Goal: Information Seeking & Learning: Learn about a topic

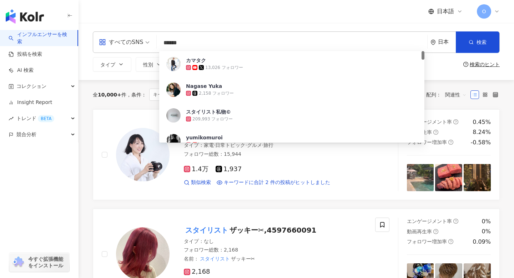
drag, startPoint x: 218, startPoint y: 41, endPoint x: 159, endPoint y: 42, distance: 58.5
click at [159, 42] on input "******" at bounding box center [291, 43] width 265 height 14
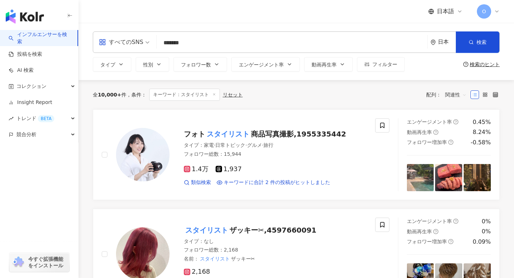
type input "*******"
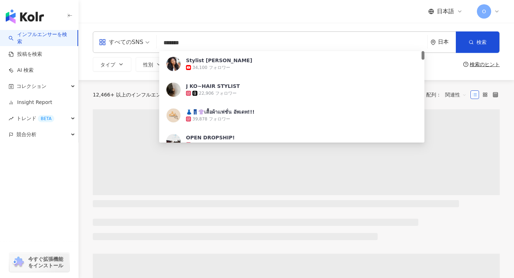
click at [248, 14] on div "日本語 O" at bounding box center [296, 11] width 407 height 23
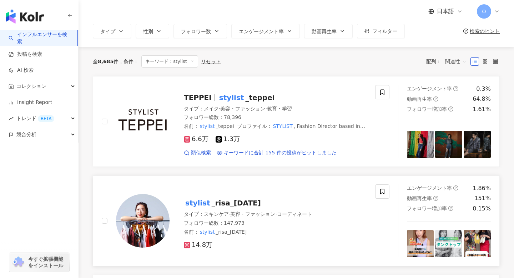
scroll to position [26, 0]
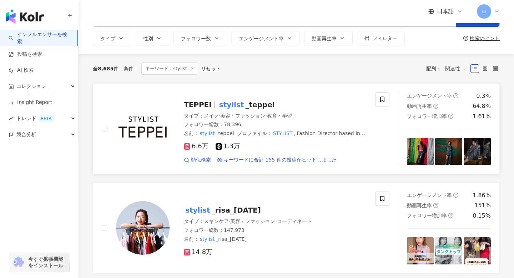
click at [187, 147] on icon at bounding box center [186, 146] width 1 height 1
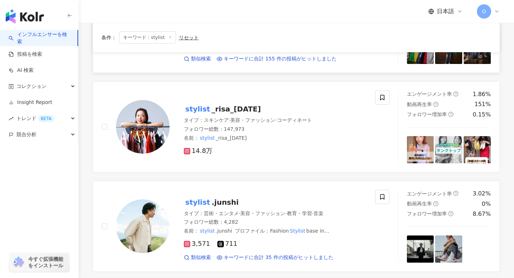
scroll to position [125, 0]
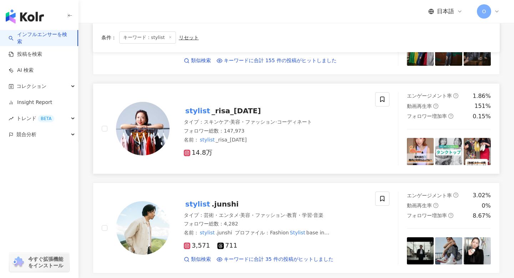
click at [197, 111] on mark "stylist" at bounding box center [198, 110] width 28 height 11
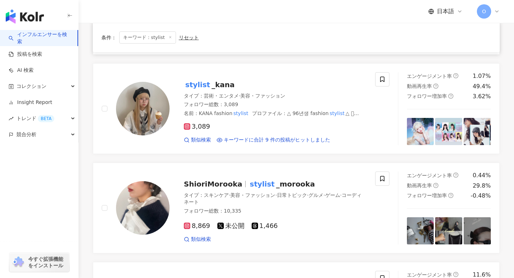
scroll to position [349, 0]
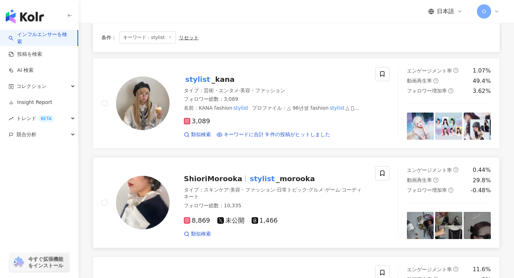
click at [198, 178] on span "ShioriMorooka" at bounding box center [213, 178] width 59 height 9
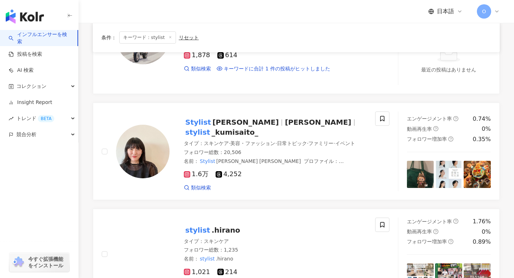
scroll to position [642, 0]
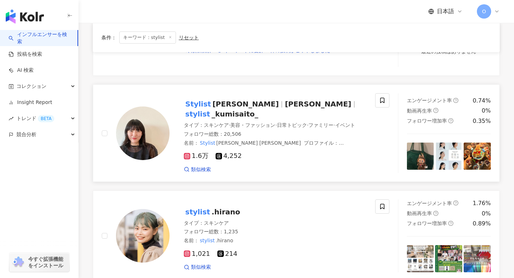
click at [188, 153] on icon at bounding box center [187, 156] width 6 height 6
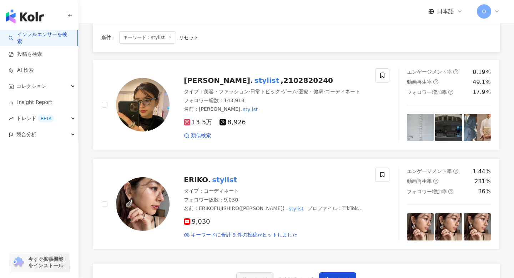
scroll to position [1099, 0]
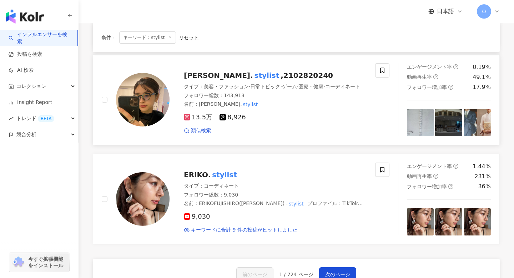
click at [187, 113] on span "13.5万" at bounding box center [198, 116] width 29 height 7
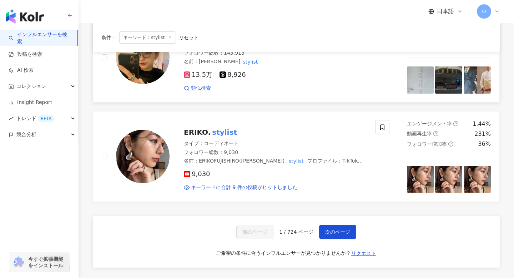
scroll to position [1180, 0]
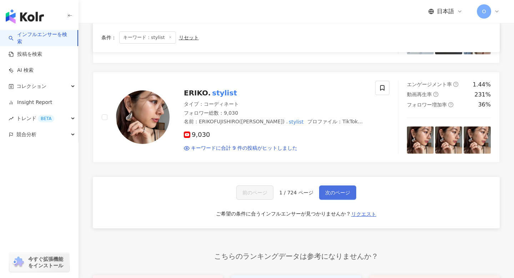
click at [334, 190] on span "次のページ" at bounding box center [337, 192] width 25 height 6
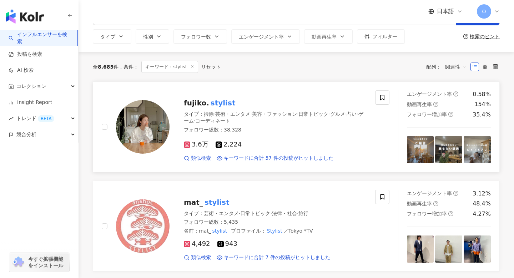
scroll to position [48, 0]
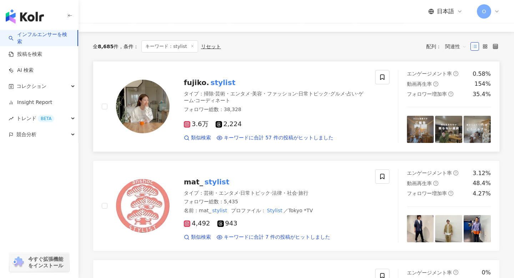
click at [185, 124] on icon at bounding box center [187, 124] width 4 height 4
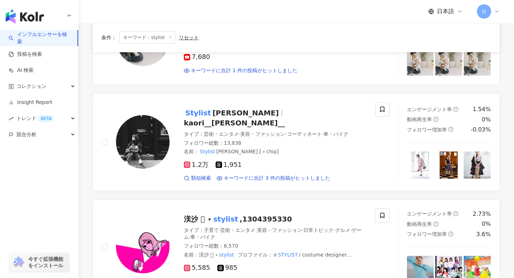
scroll to position [592, 0]
click at [190, 161] on span "1.2万" at bounding box center [196, 164] width 25 height 7
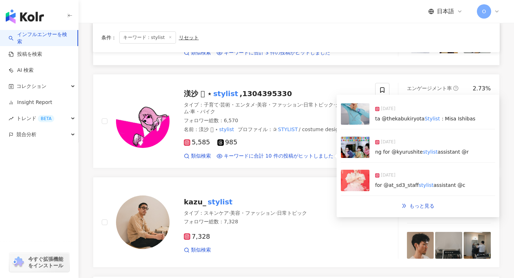
scroll to position [717, 0]
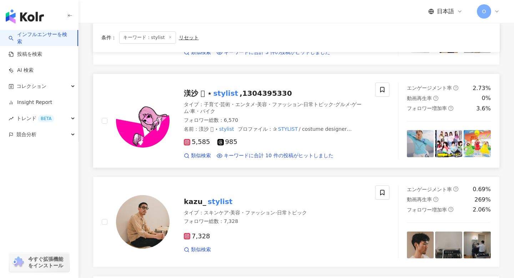
click at [188, 139] on rect at bounding box center [186, 141] width 5 height 5
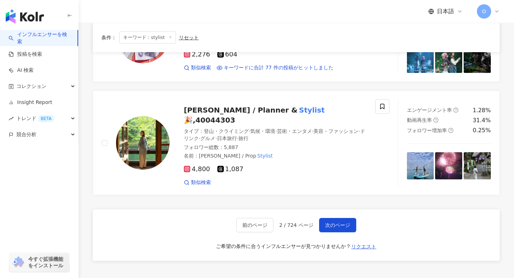
scroll to position [1220, 0]
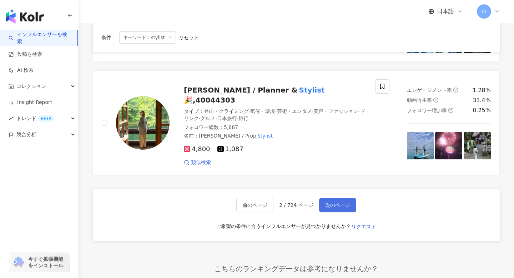
click at [330, 202] on span "次のページ" at bounding box center [337, 205] width 25 height 6
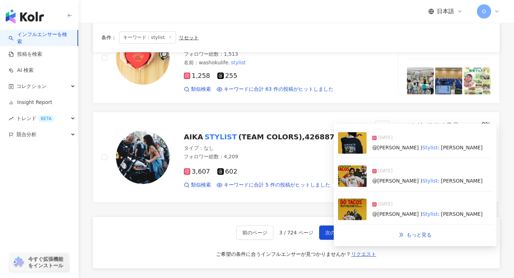
scroll to position [1158, 0]
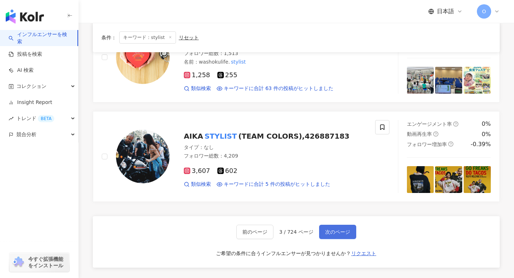
click at [338, 229] on span "次のページ" at bounding box center [337, 232] width 25 height 6
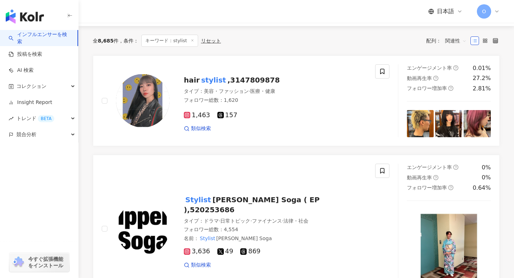
scroll to position [0, 0]
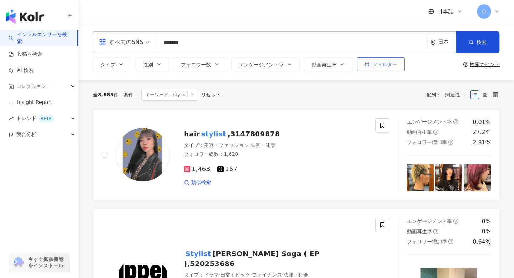
click at [375, 69] on button "フィルター" at bounding box center [381, 64] width 48 height 14
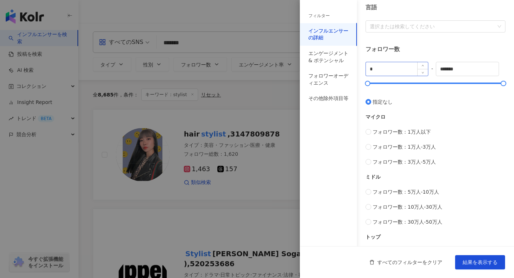
scroll to position [120, 0]
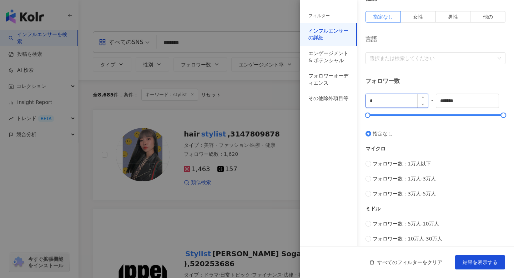
click at [389, 102] on input "*" at bounding box center [397, 101] width 62 height 14
type input "****"
click at [477, 264] on span "結果を表示する" at bounding box center [479, 262] width 35 height 6
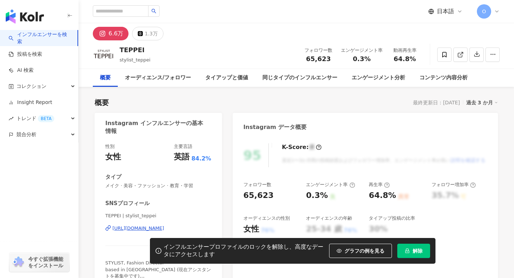
click at [127, 225] on div "https://www.instagram.com/stylist_teppei/" at bounding box center [138, 228] width 52 height 6
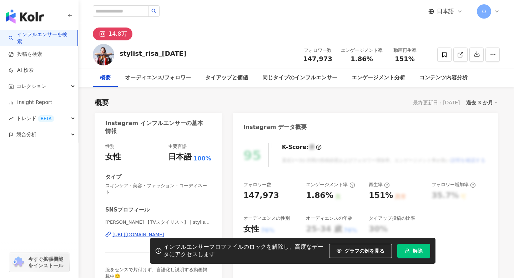
click at [120, 231] on div "https://www.instagram.com/stylist_risa_1130/" at bounding box center [138, 234] width 52 height 6
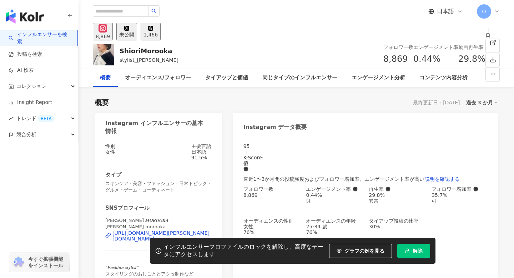
scroll to position [48, 0]
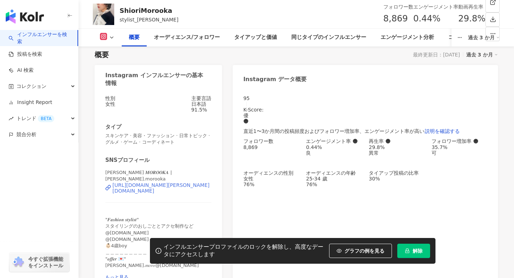
click at [127, 187] on div "https://www.instagram.com/shiori.morooka/" at bounding box center [161, 187] width 99 height 11
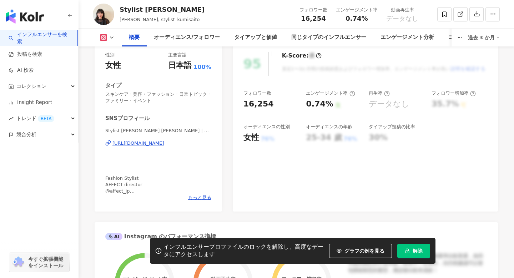
scroll to position [66, 0]
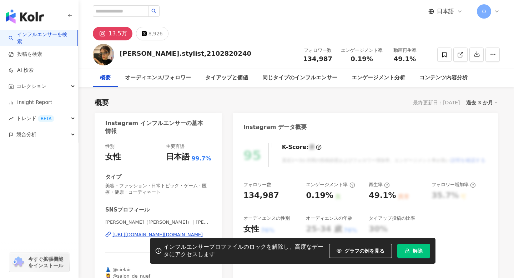
click at [137, 231] on div "https://www.instagram.com/erikofujishiro.stylist/" at bounding box center [157, 234] width 90 height 6
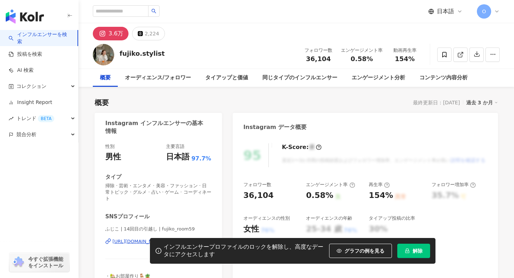
click at [117, 238] on div "インフルエンサープロファイルのロックを解除し、高度なデータにアクセスします グラフの例を見る 解除" at bounding box center [257, 251] width 514 height 26
click at [119, 238] on div "https://www.instagram.com/fujiko_room59/" at bounding box center [138, 241] width 52 height 6
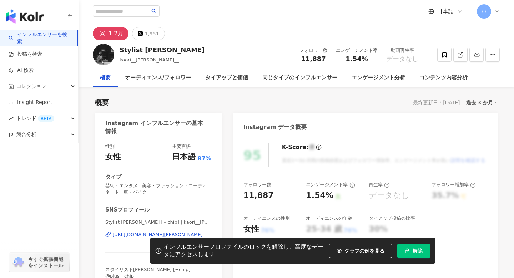
click at [120, 234] on div "[URL][DOMAIN_NAME][PERSON_NAME]" at bounding box center [157, 234] width 90 height 6
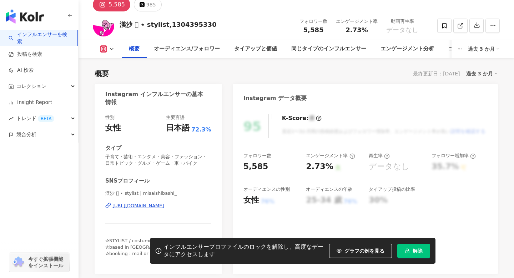
scroll to position [73, 0]
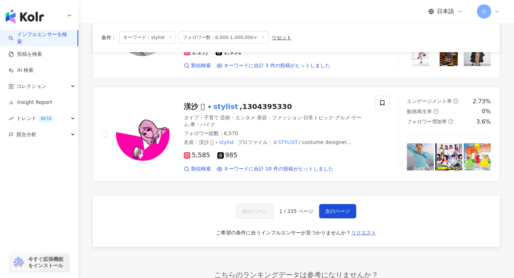
scroll to position [1207, 0]
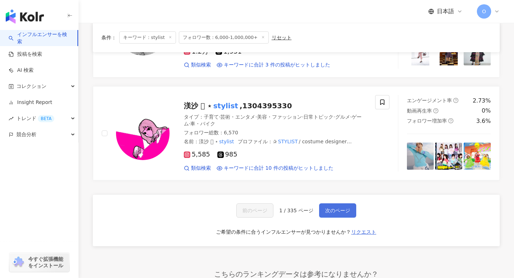
click at [346, 207] on span "次のページ" at bounding box center [337, 210] width 25 height 6
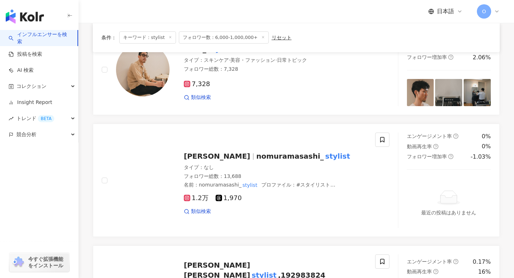
scroll to position [0, 0]
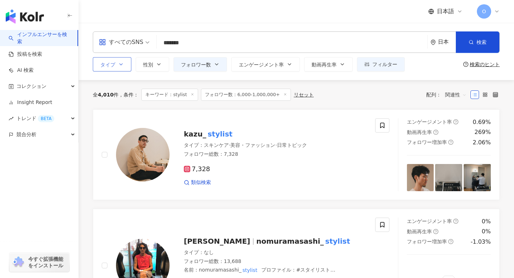
click at [120, 62] on icon "button" at bounding box center [121, 64] width 6 height 6
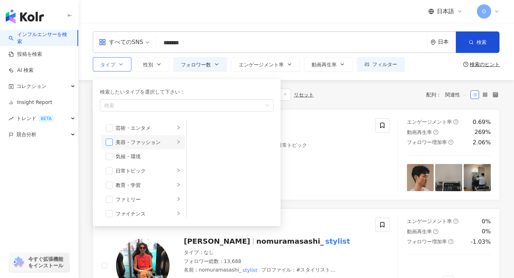
click at [108, 141] on span "button" at bounding box center [109, 141] width 7 height 7
click at [176, 141] on icon "right" at bounding box center [178, 141] width 4 height 4
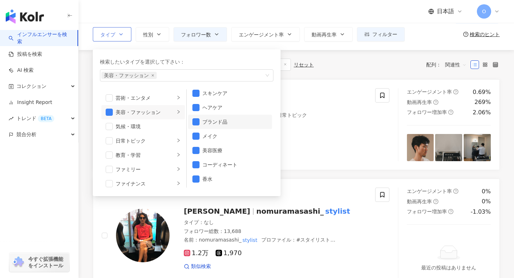
scroll to position [29, 0]
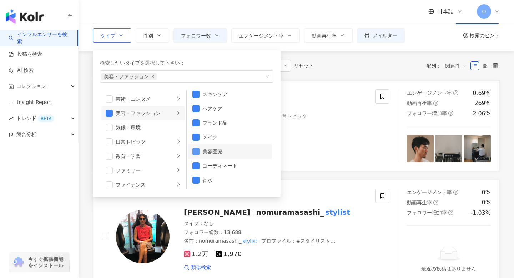
click at [196, 152] on span "button" at bounding box center [195, 151] width 7 height 7
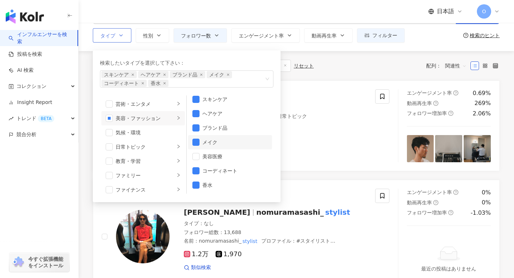
click at [197, 138] on li "メイク" at bounding box center [230, 142] width 84 height 14
click at [196, 113] on span "button" at bounding box center [195, 113] width 7 height 7
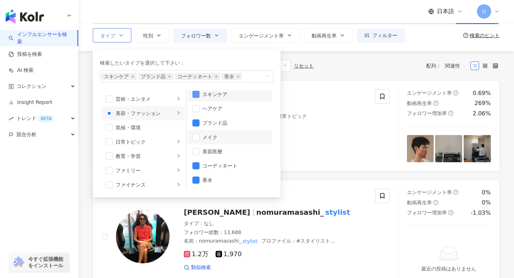
click at [196, 95] on span "button" at bounding box center [195, 94] width 7 height 7
click at [194, 181] on span "button" at bounding box center [195, 179] width 7 height 7
click at [340, 74] on div "全 4,010 件 条件 ： キーワード：stylist フォロワー数：6,000-1,000,000+ リセット 配列： 関連性" at bounding box center [296, 65] width 407 height 29
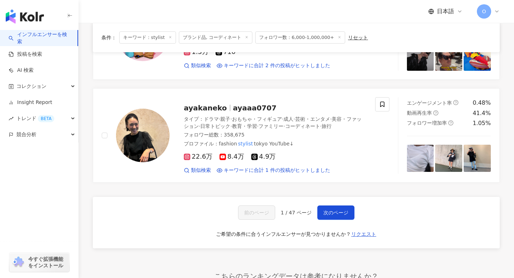
scroll to position [1126, 0]
click at [339, 205] on button "次のページ" at bounding box center [335, 212] width 37 height 14
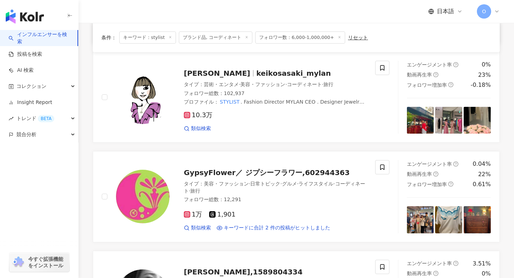
scroll to position [161, 0]
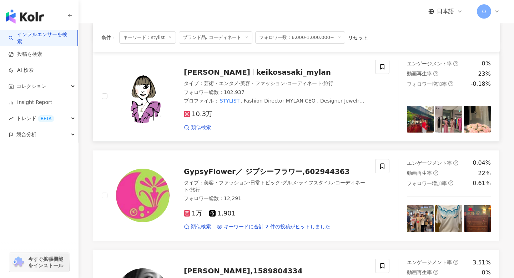
click at [189, 115] on rect at bounding box center [186, 113] width 5 height 5
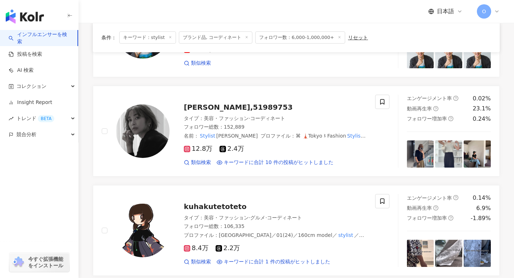
scroll to position [734, 0]
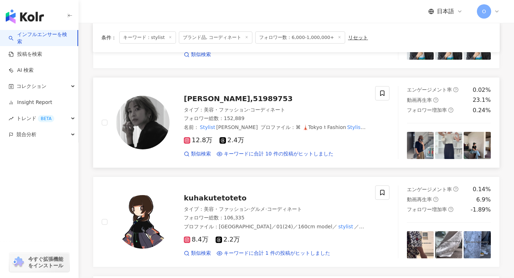
click at [186, 139] on icon at bounding box center [186, 139] width 1 height 1
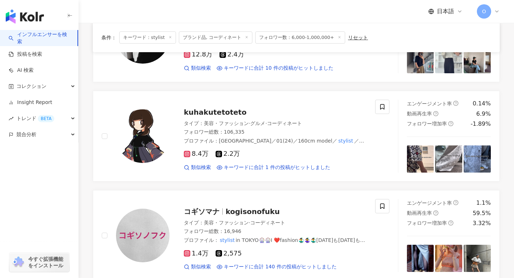
scroll to position [822, 0]
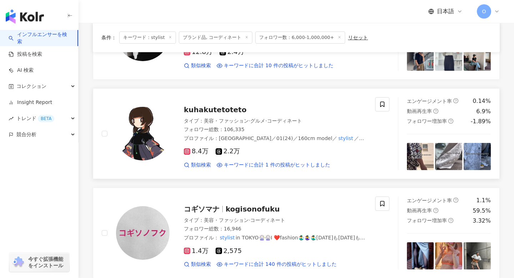
click at [188, 152] on icon at bounding box center [187, 151] width 4 height 4
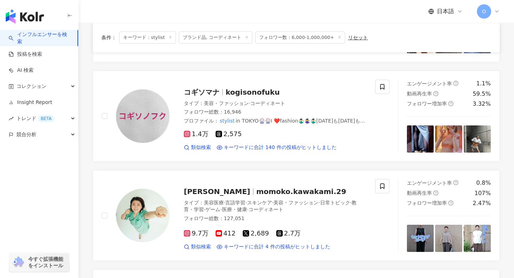
scroll to position [944, 0]
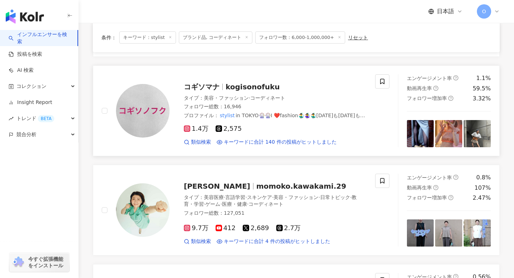
click at [189, 127] on rect at bounding box center [186, 128] width 5 height 5
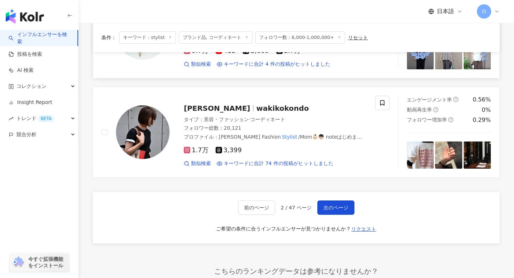
scroll to position [1120, 0]
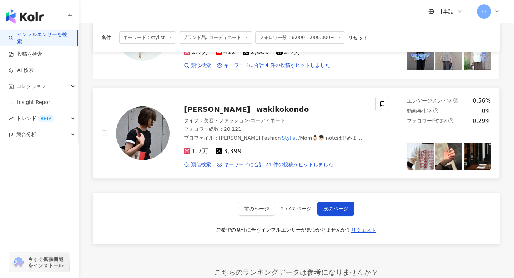
click at [187, 149] on rect at bounding box center [186, 150] width 5 height 5
click at [327, 211] on button "次のページ" at bounding box center [335, 208] width 37 height 14
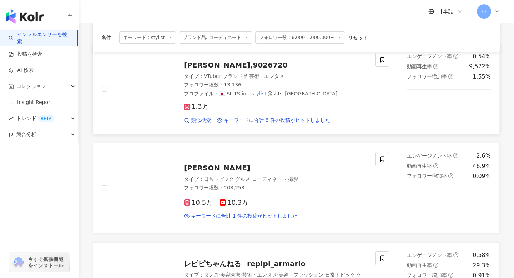
scroll to position [166, 0]
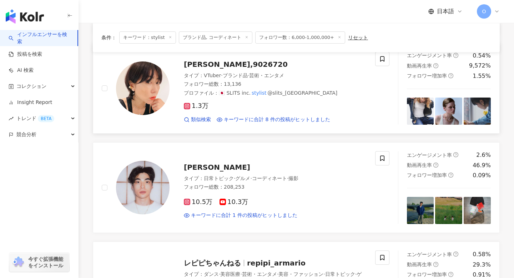
click at [186, 106] on rect at bounding box center [186, 105] width 5 height 5
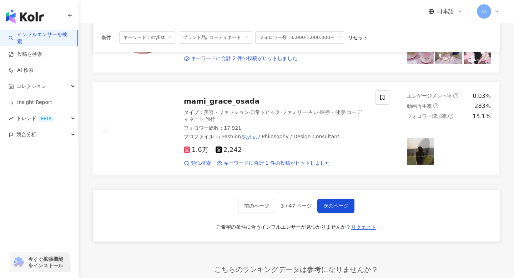
scroll to position [1121, 0]
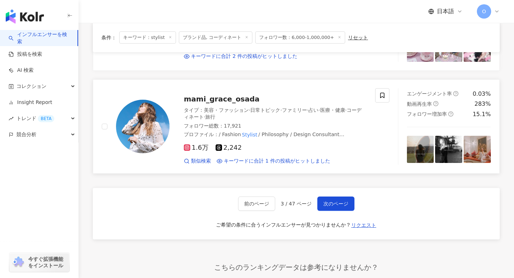
click at [189, 150] on rect at bounding box center [186, 147] width 5 height 5
click at [341, 206] on span "次のページ" at bounding box center [335, 203] width 25 height 6
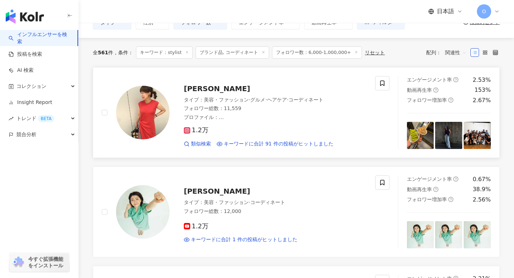
scroll to position [43, 0]
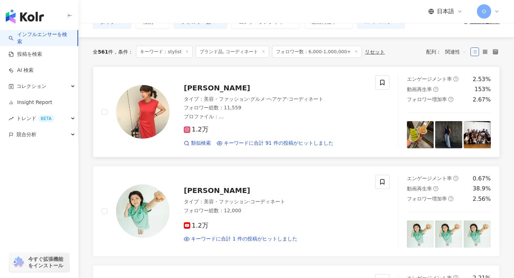
click at [187, 130] on rect at bounding box center [186, 129] width 5 height 5
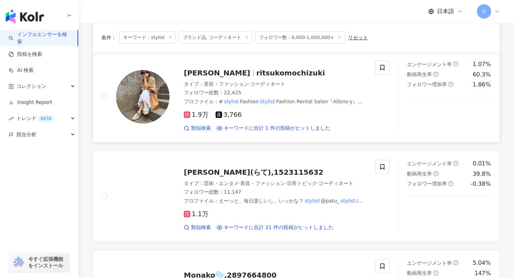
scroll to position [357, 0]
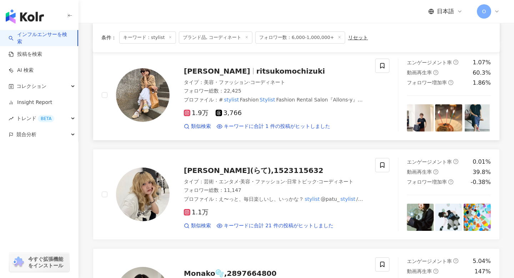
click at [188, 115] on icon at bounding box center [187, 113] width 4 height 4
click at [188, 214] on rect at bounding box center [186, 211] width 5 height 5
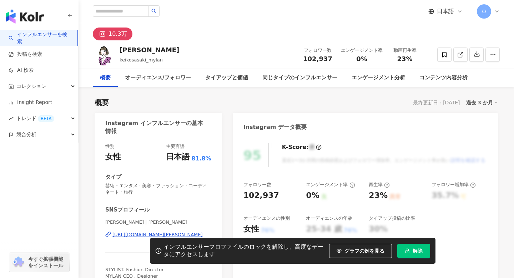
click at [156, 231] on div "https://www.instagram.com/keikosasaki_mylan/" at bounding box center [157, 234] width 90 height 6
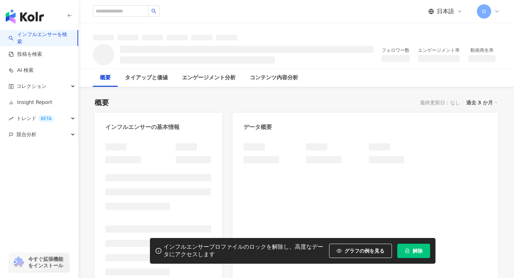
scroll to position [1, 0]
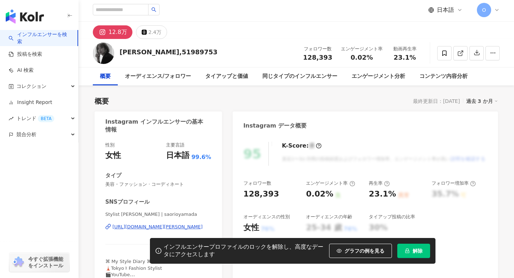
scroll to position [39, 0]
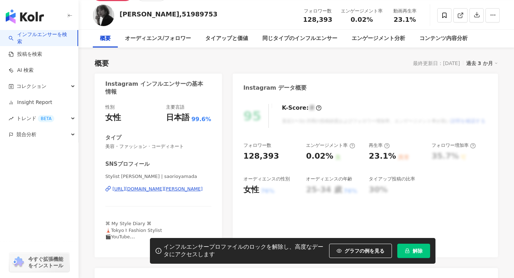
click at [132, 190] on div "[URL][DOMAIN_NAME][PERSON_NAME]" at bounding box center [157, 188] width 90 height 6
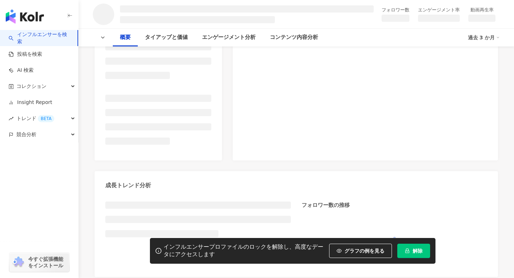
scroll to position [122, 0]
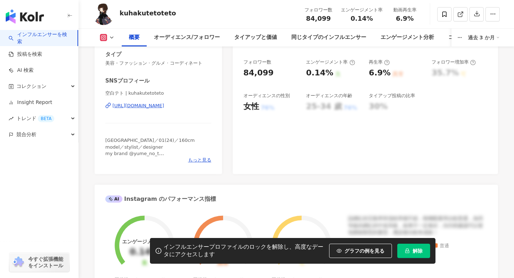
click at [121, 109] on div "https://www.instagram.com/kuhakutetoteto/" at bounding box center [138, 105] width 52 height 6
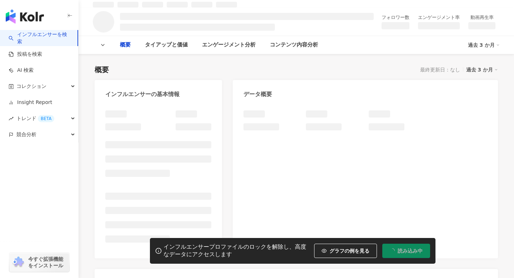
scroll to position [15, 0]
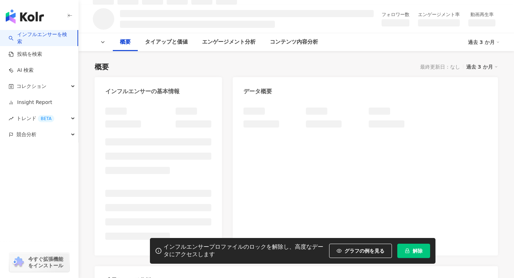
scroll to position [50, 0]
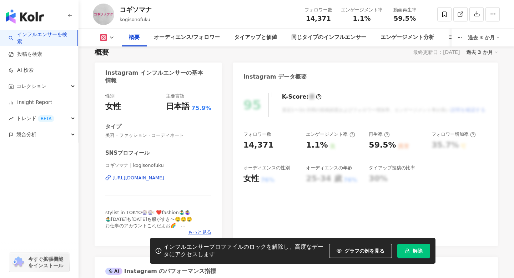
scroll to position [52, 0]
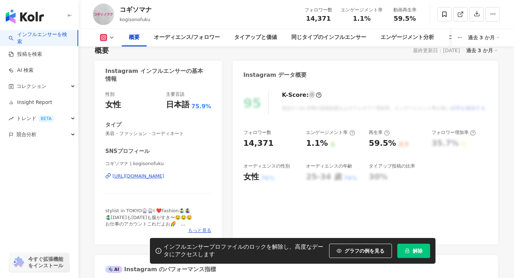
click at [144, 174] on div "[URL][DOMAIN_NAME]" at bounding box center [138, 176] width 52 height 6
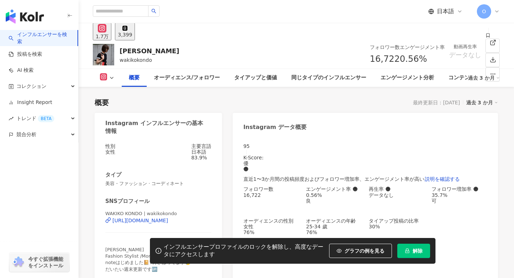
scroll to position [30, 0]
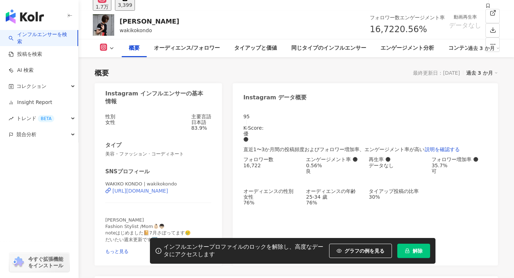
click at [140, 193] on div "https://www.instagram.com/wakikokondo/" at bounding box center [140, 191] width 56 height 6
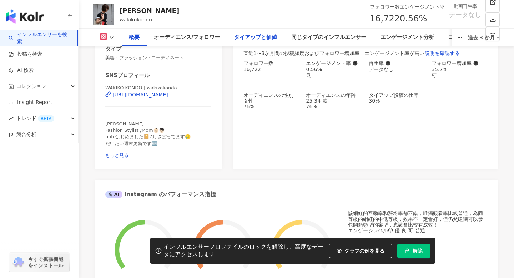
scroll to position [139, 0]
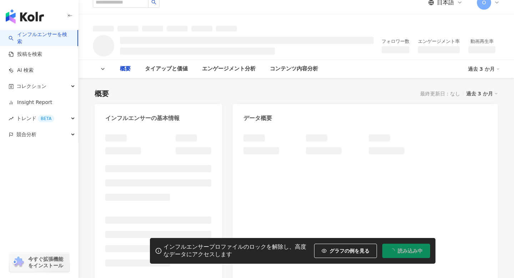
scroll to position [4, 0]
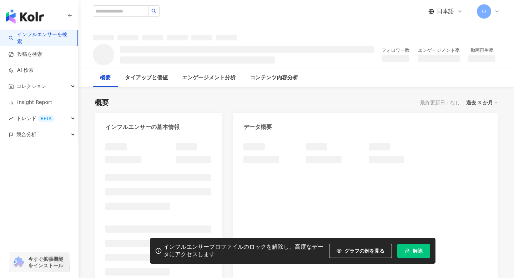
scroll to position [16, 0]
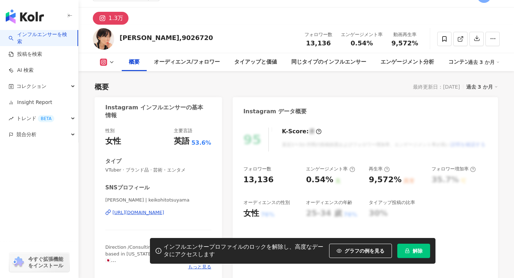
click at [129, 209] on div "https://www.instagram.com/keikohitotsuyama/" at bounding box center [138, 212] width 52 height 6
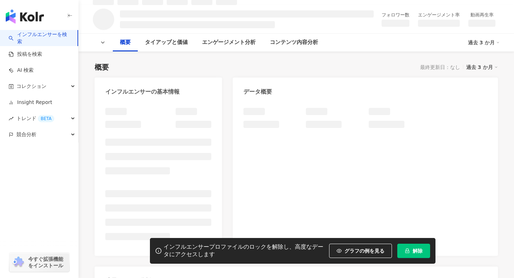
scroll to position [94, 0]
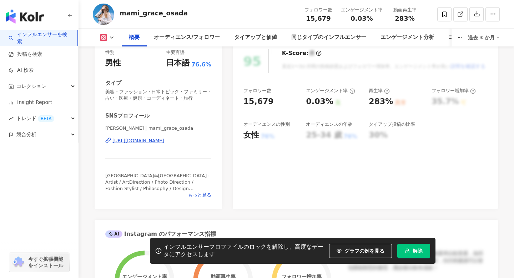
click at [139, 144] on div "[URL][DOMAIN_NAME]" at bounding box center [138, 140] width 52 height 6
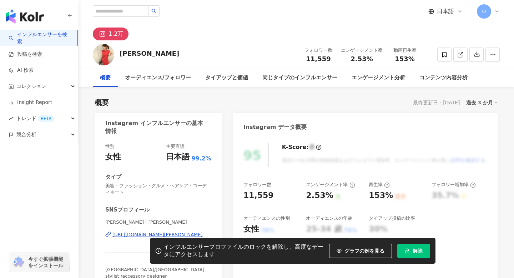
scroll to position [53, 0]
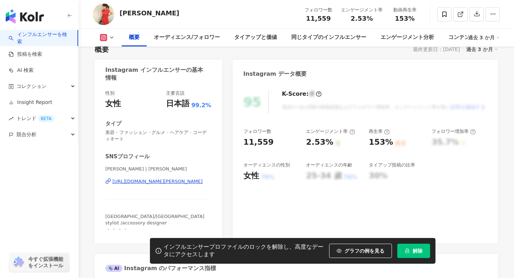
click at [129, 181] on div "[URL][DOMAIN_NAME][PERSON_NAME]" at bounding box center [157, 181] width 90 height 6
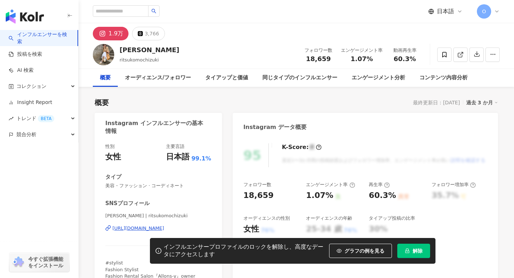
click at [130, 225] on div "https://www.instagram.com/ritsukomochizuki/" at bounding box center [138, 228] width 52 height 6
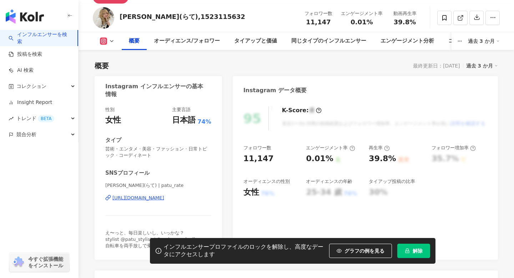
click at [147, 194] on div "[URL][DOMAIN_NAME]" at bounding box center [138, 197] width 52 height 6
